Goal: Find specific page/section: Find specific page/section

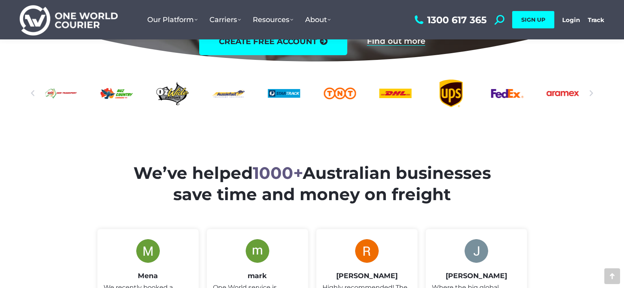
scroll to position [91, 0]
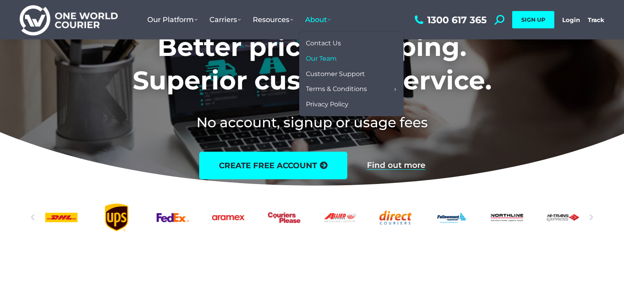
click at [330, 60] on span "Our Team" at bounding box center [321, 59] width 31 height 8
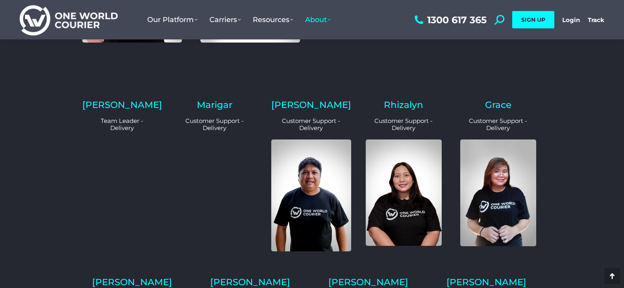
scroll to position [512, 0]
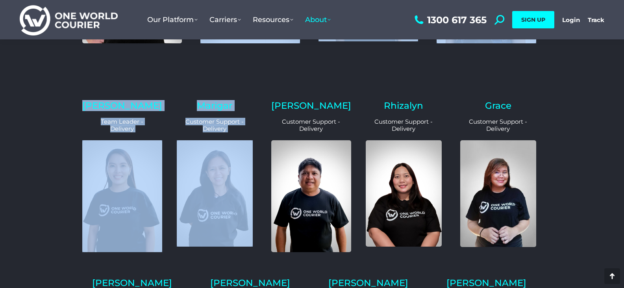
drag, startPoint x: 261, startPoint y: 85, endPoint x: 275, endPoint y: 112, distance: 30.5
click at [275, 113] on div "The One World Courier Team Our team has years of experience in a wide range of …" at bounding box center [312, 58] width 473 height 1014
click at [33, 117] on div "The One World Courier Team Our team has years of experience in a wide range of …" at bounding box center [312, 83] width 624 height 1097
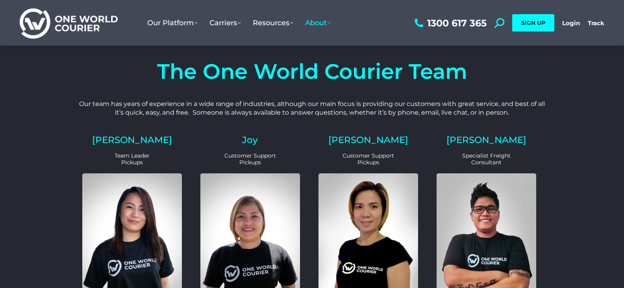
scroll to position [0, 0]
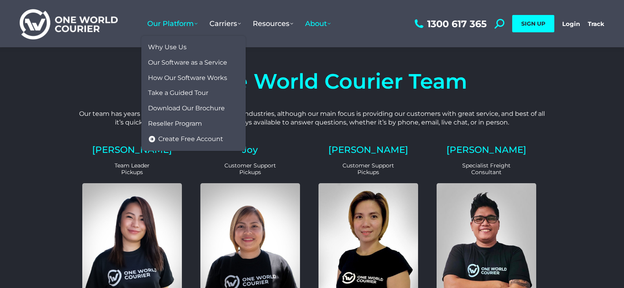
click at [197, 24] on span "Our Platform" at bounding box center [172, 23] width 50 height 9
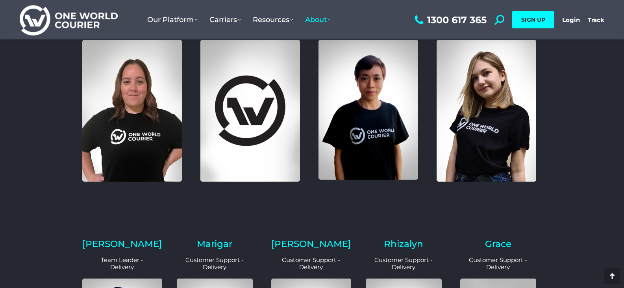
scroll to position [394, 0]
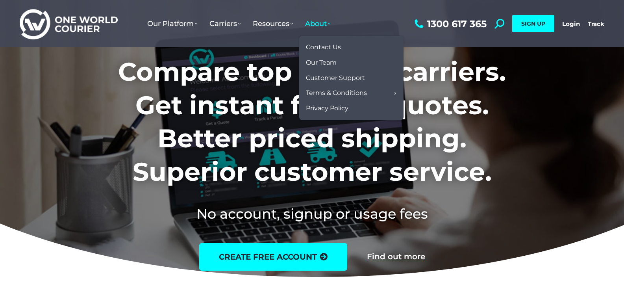
click at [326, 24] on span "About" at bounding box center [318, 23] width 26 height 9
click at [335, 64] on span "Our Team" at bounding box center [321, 63] width 31 height 8
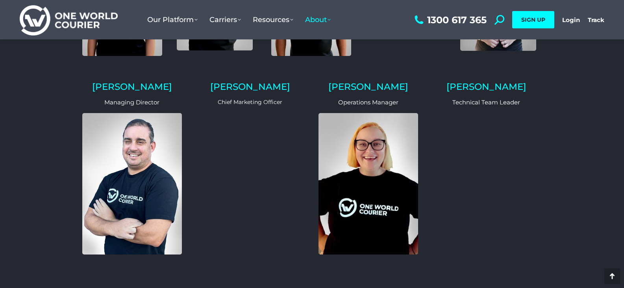
scroll to position [709, 0]
